Goal: Information Seeking & Learning: Learn about a topic

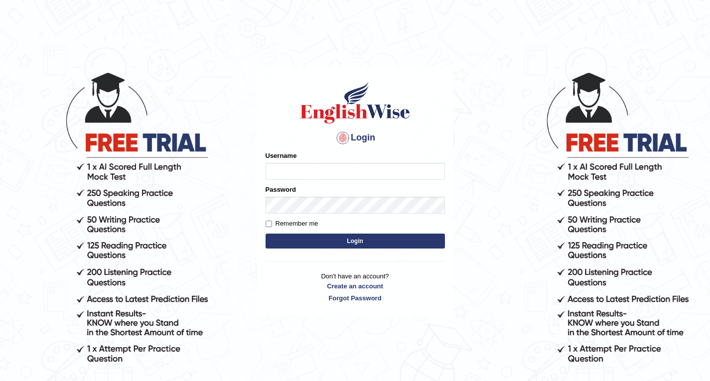
click at [322, 178] on input "Username" at bounding box center [355, 171] width 179 height 17
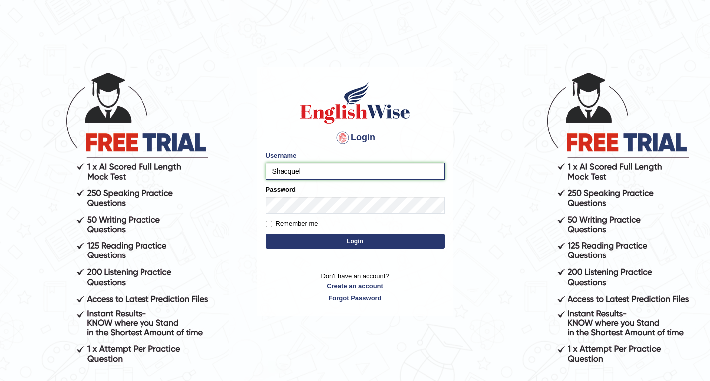
type input "Shacquel"
click at [333, 241] on button "Login" at bounding box center [355, 241] width 179 height 15
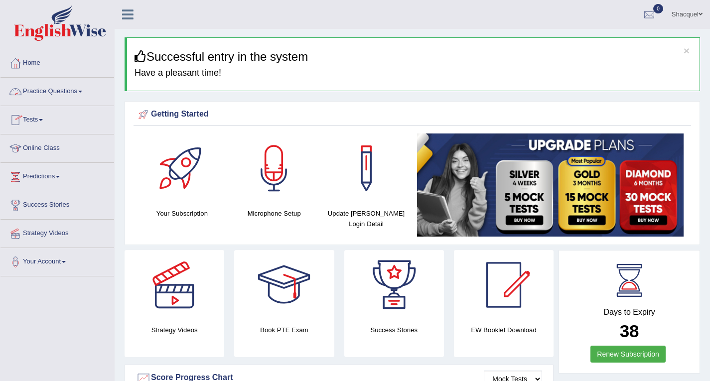
click at [60, 91] on link "Practice Questions" at bounding box center [57, 90] width 114 height 25
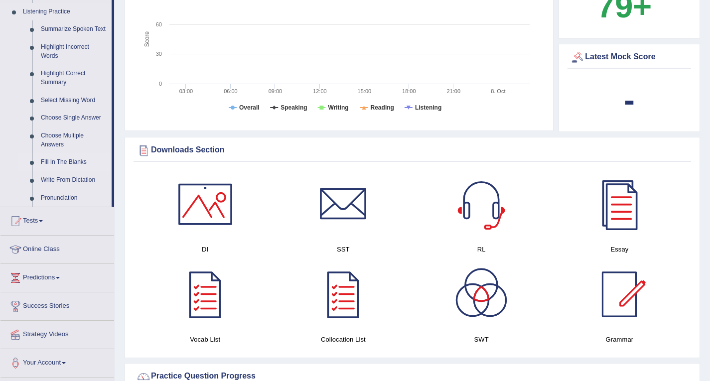
scroll to position [399, 0]
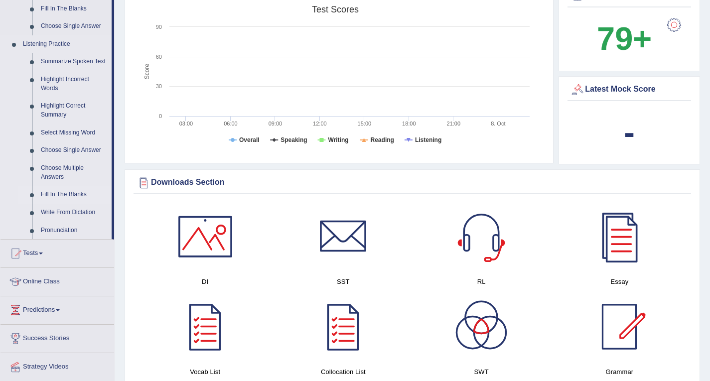
drag, startPoint x: 113, startPoint y: 210, endPoint x: 114, endPoint y: 181, distance: 29.4
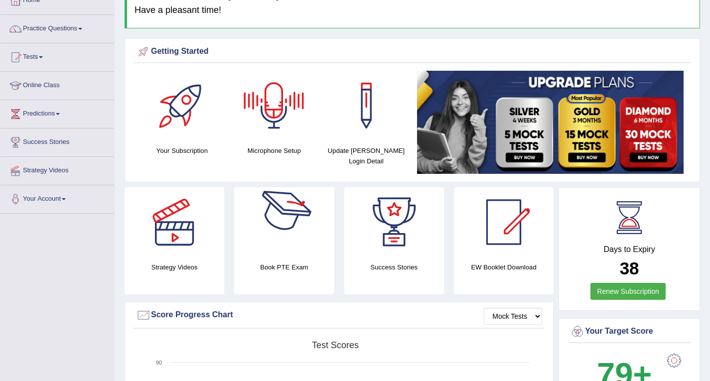
scroll to position [0, 0]
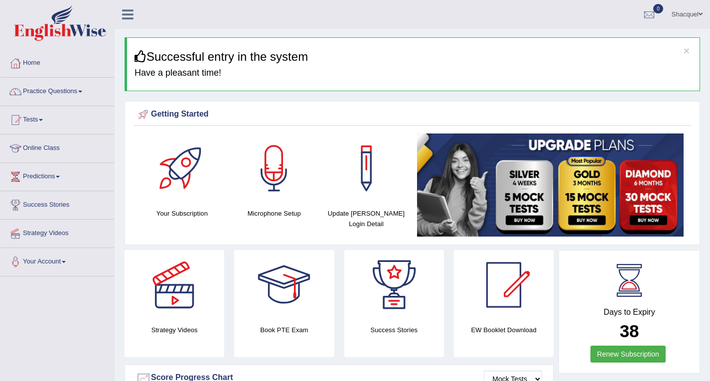
click at [35, 118] on link "Tests" at bounding box center [57, 118] width 114 height 25
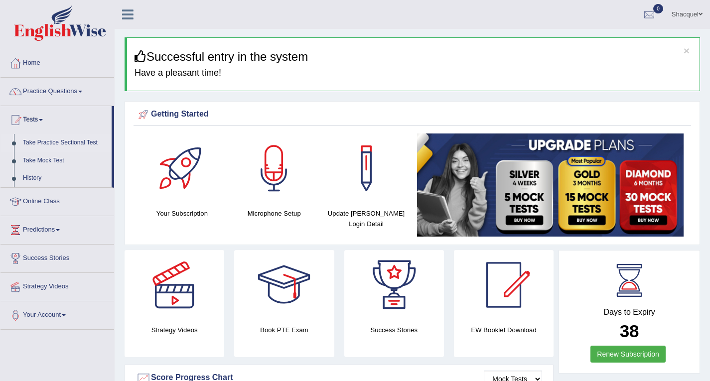
click at [66, 141] on link "Take Practice Sectional Test" at bounding box center [64, 143] width 93 height 18
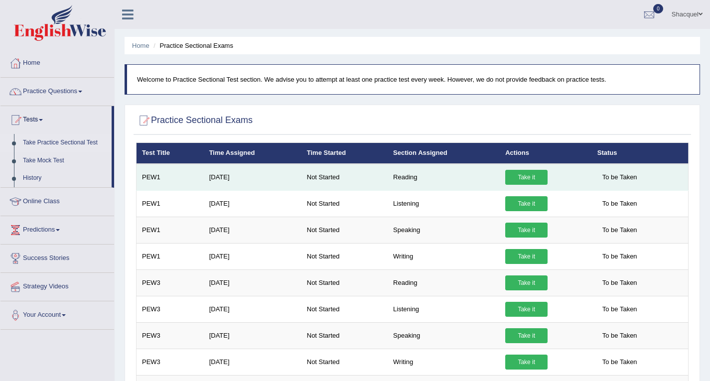
click at [531, 180] on link "Take it" at bounding box center [526, 177] width 42 height 15
